Goal: Task Accomplishment & Management: Manage account settings

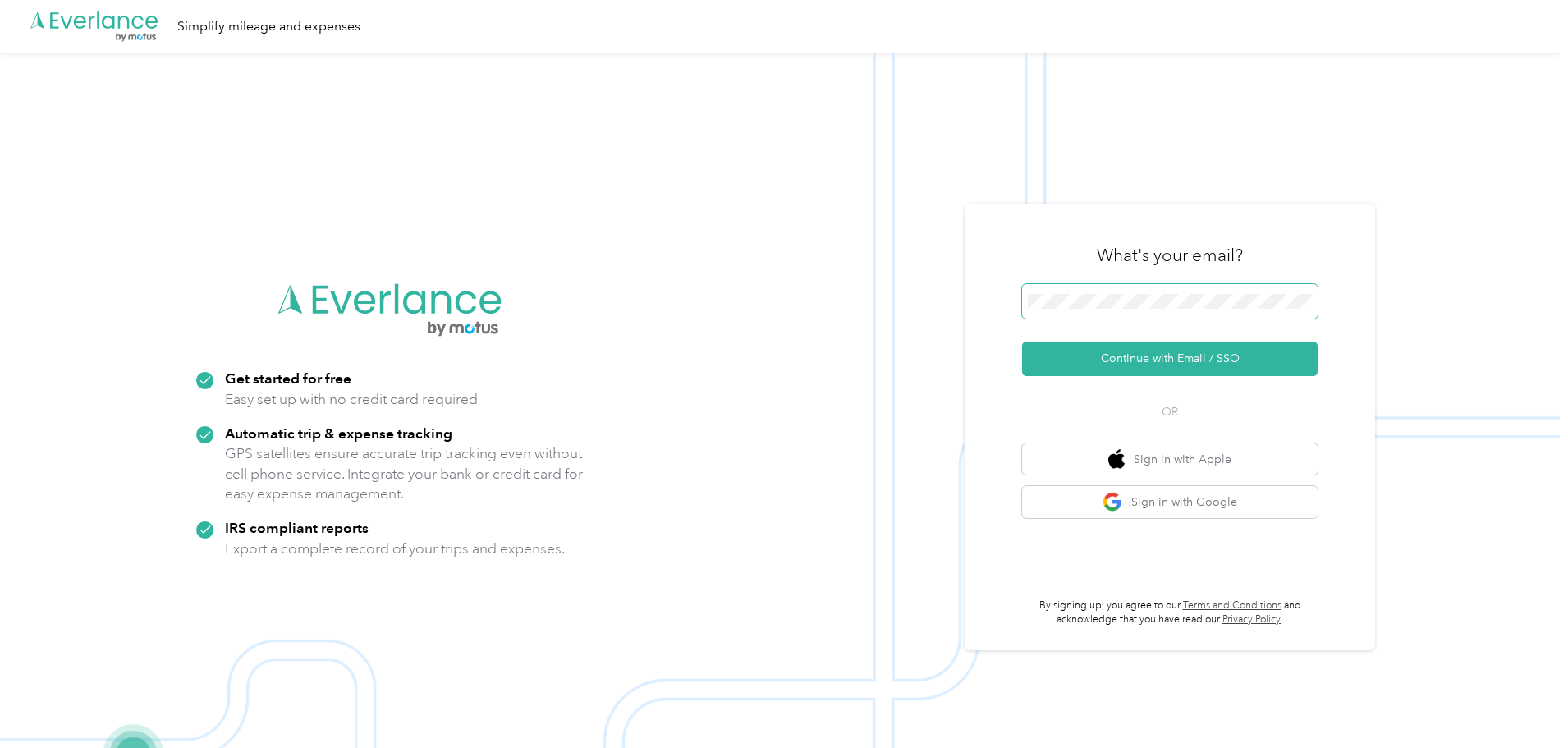
click at [1121, 289] on span at bounding box center [1170, 301] width 296 height 35
click at [1190, 360] on button "Continue with Email / SSO" at bounding box center [1170, 359] width 296 height 35
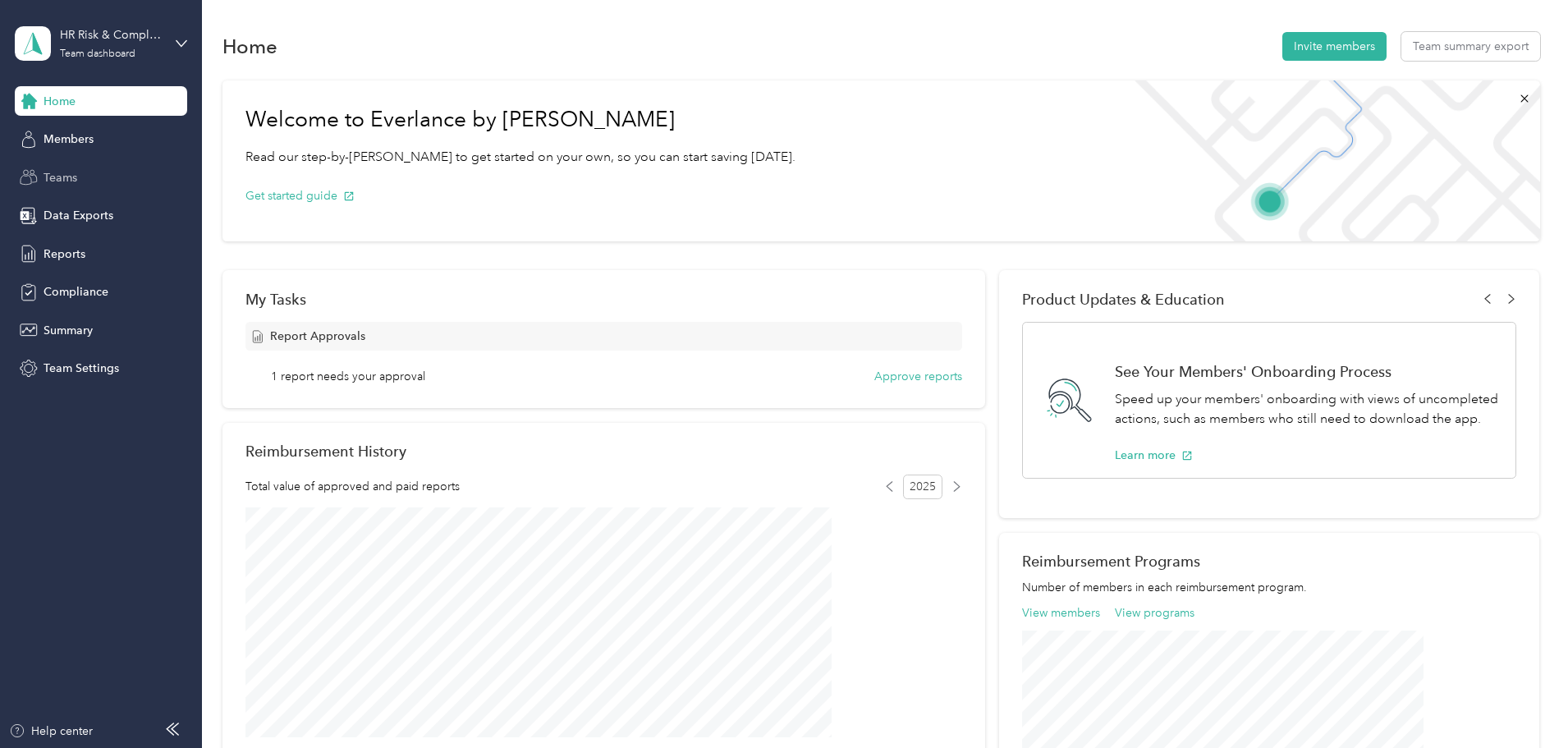
click at [65, 180] on span "Teams" at bounding box center [60, 178] width 34 height 17
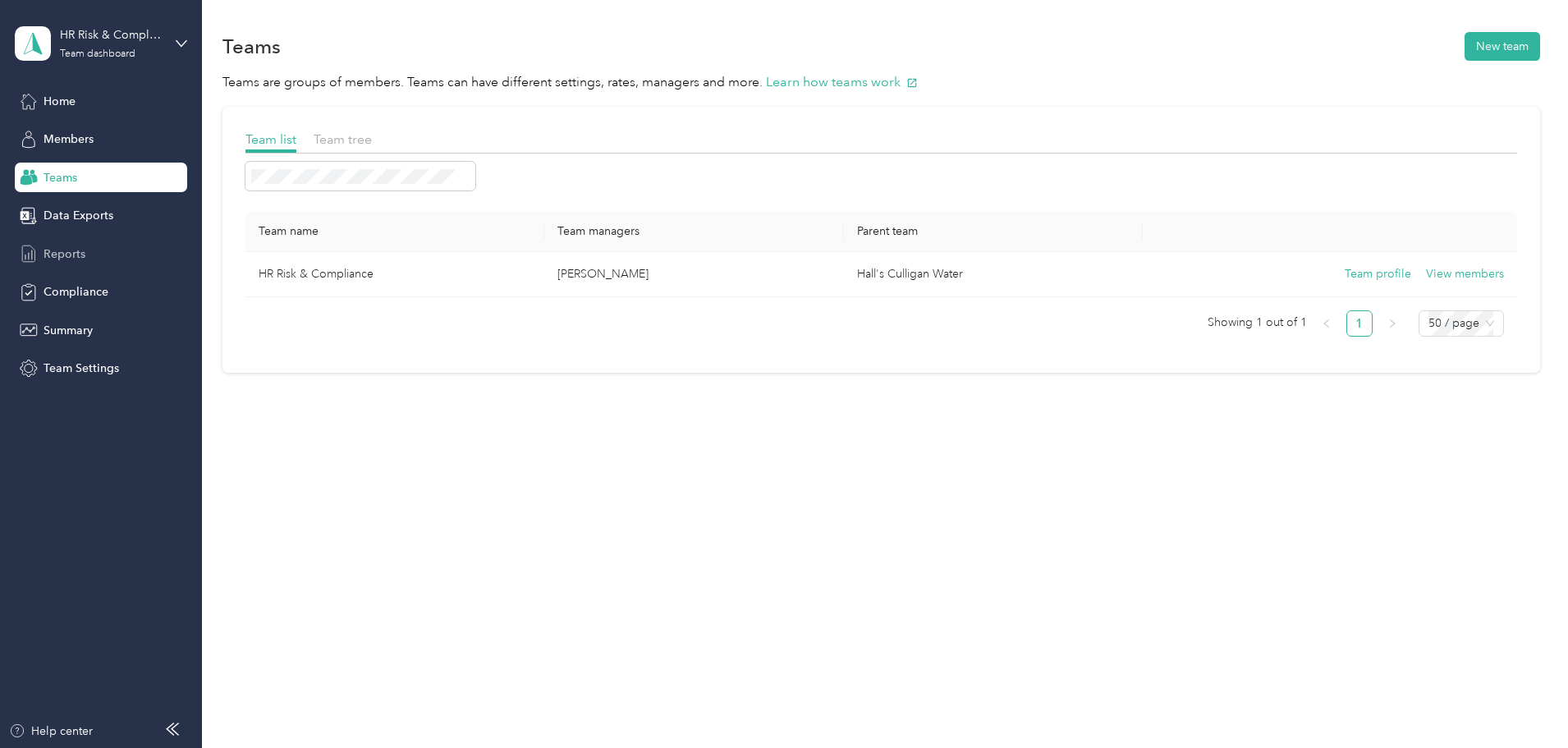
click at [56, 245] on span "Reports" at bounding box center [65, 254] width 42 height 17
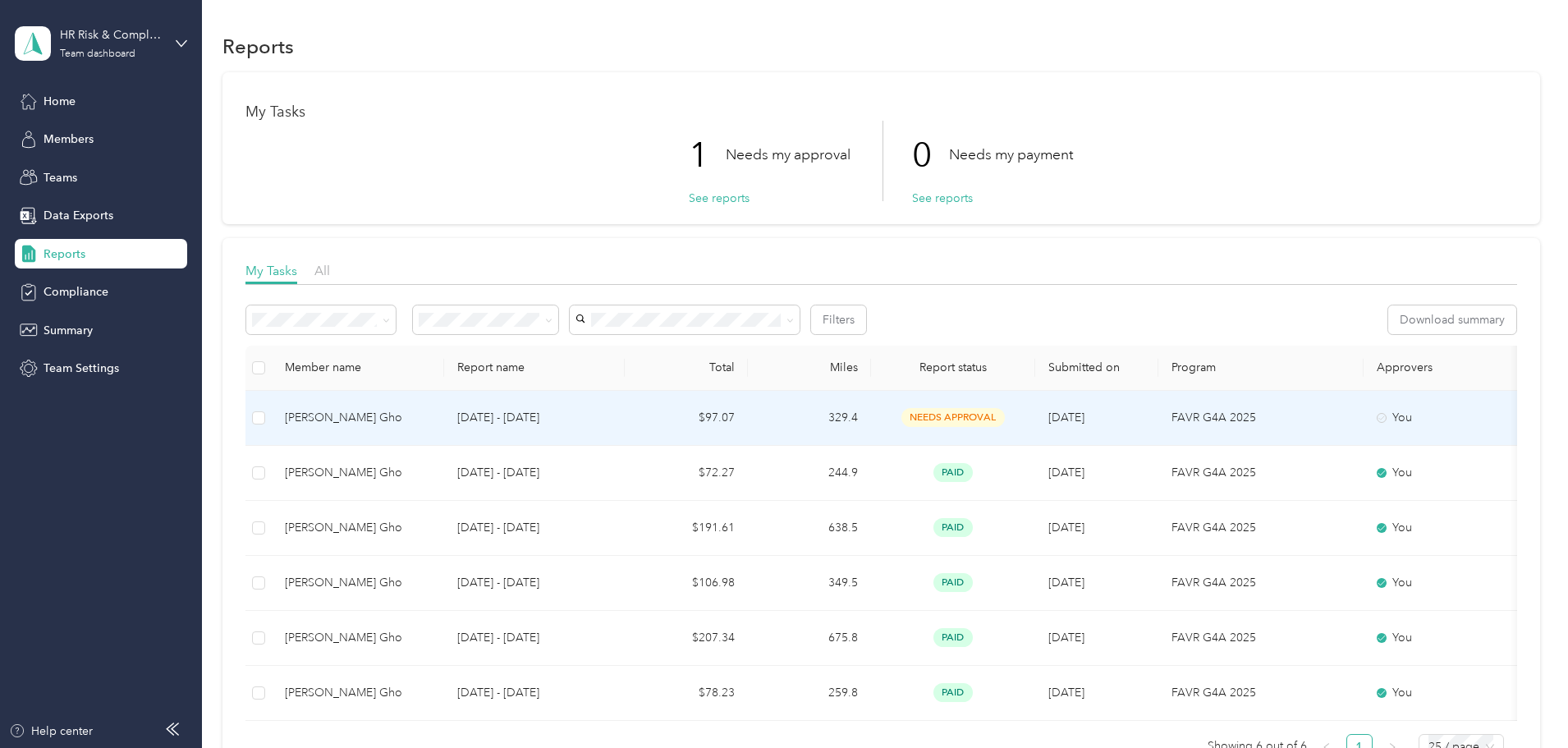
click at [272, 423] on td at bounding box center [258, 418] width 27 height 55
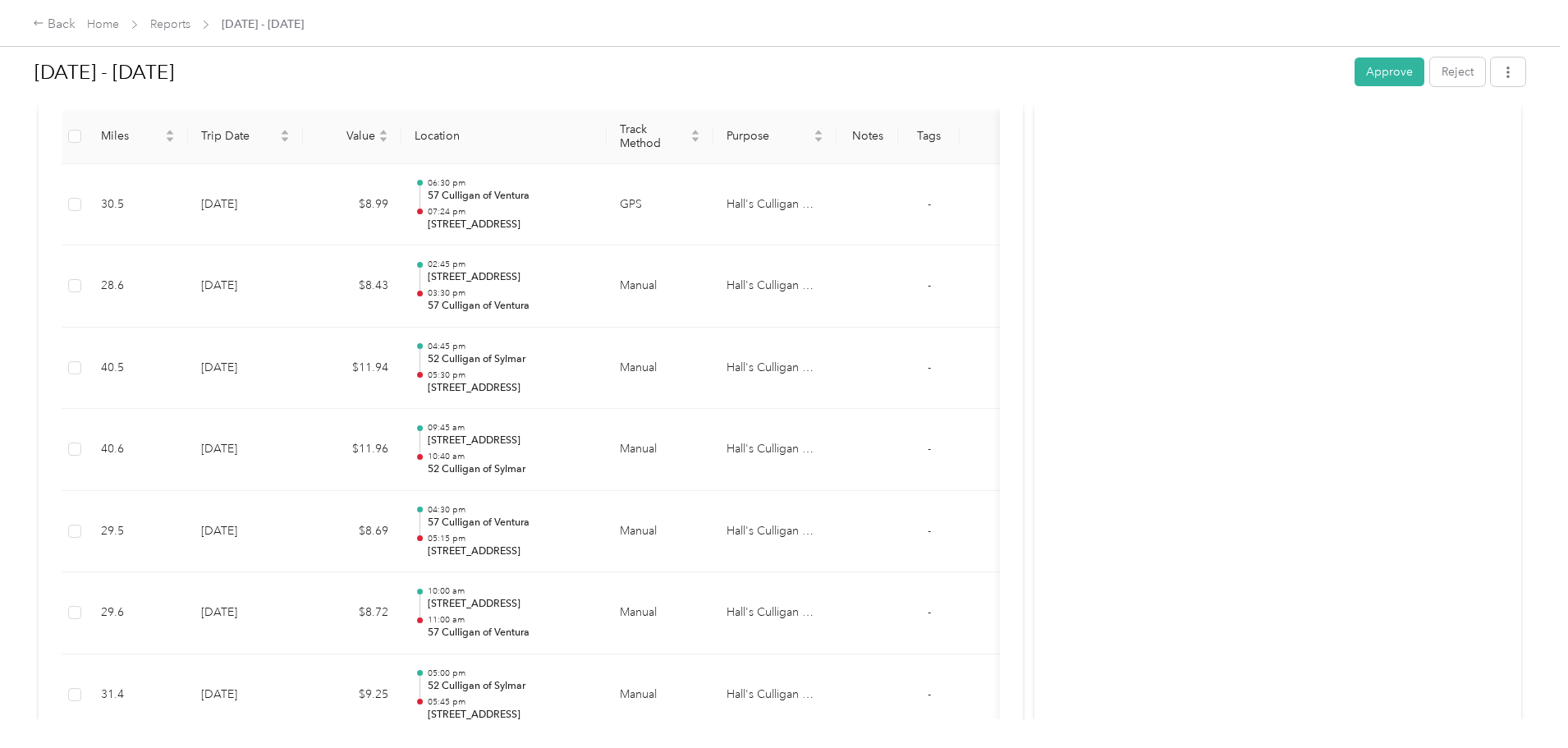
scroll to position [329, 0]
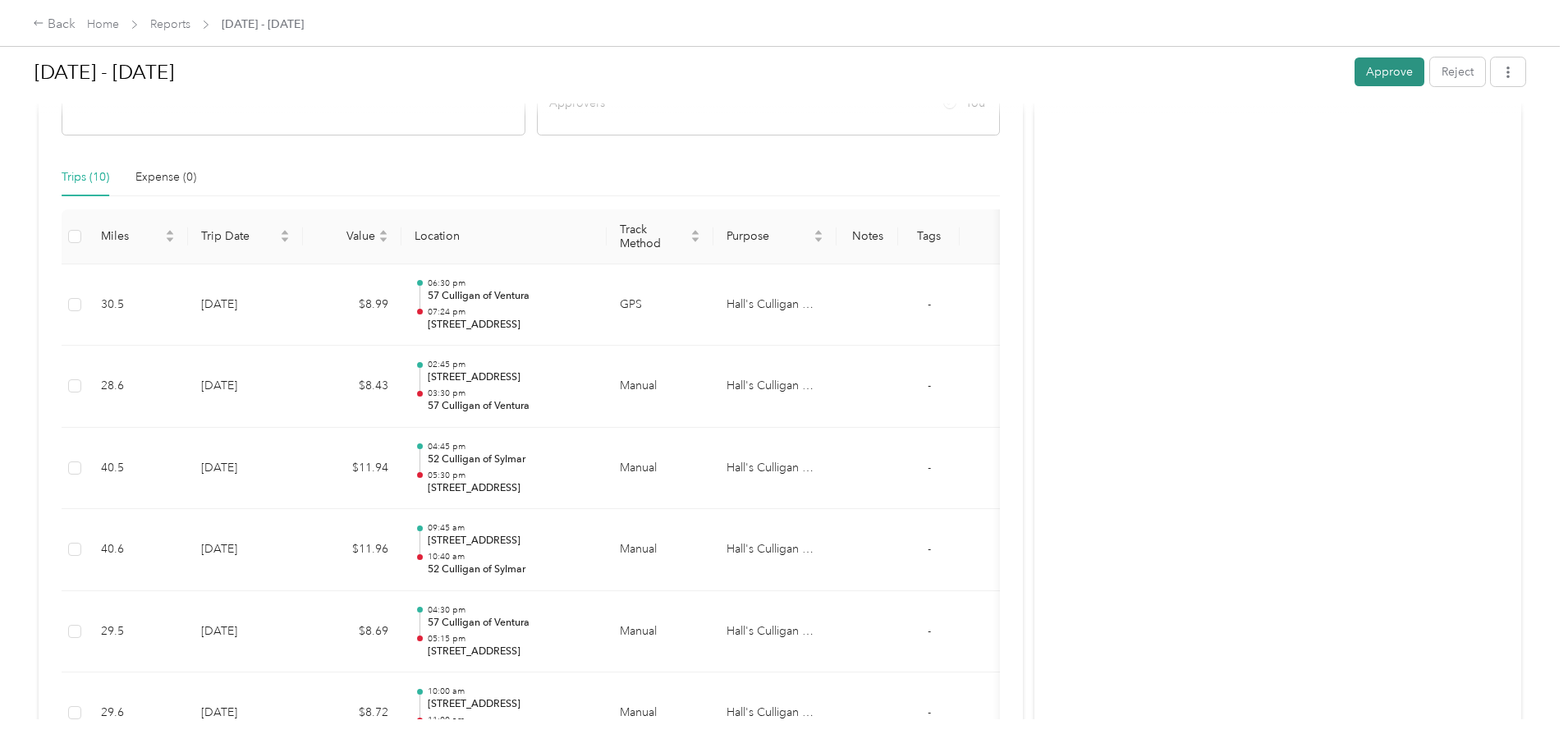
click at [1355, 75] on button "Approve" at bounding box center [1389, 71] width 70 height 28
